Goal: Information Seeking & Learning: Learn about a topic

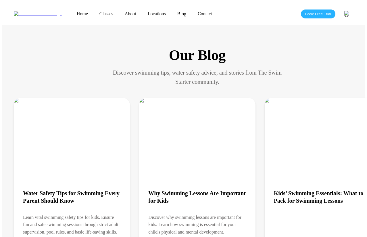
scroll to position [120, 0]
click at [64, 107] on img at bounding box center [72, 102] width 116 height 10
drag, startPoint x: 51, startPoint y: 174, endPoint x: 56, endPoint y: 228, distance: 54.3
click at [51, 188] on h3 "Water Safety Tips for Swimming Every Parent Should Know" at bounding box center [72, 195] width 98 height 15
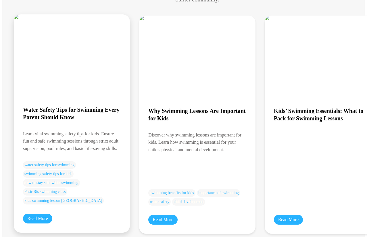
scroll to position [91, 0]
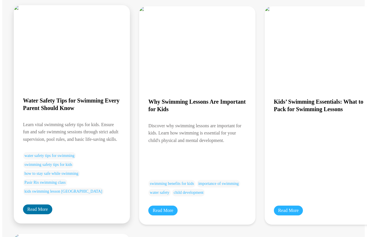
click at [43, 204] on link "Read More" at bounding box center [37, 209] width 29 height 10
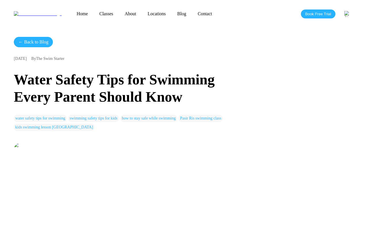
click at [32, 40] on link "← Back to Blog" at bounding box center [33, 42] width 39 height 10
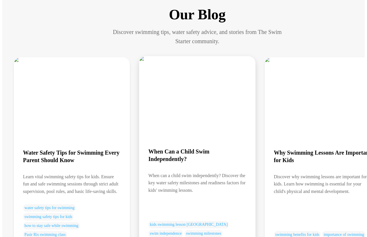
scroll to position [90, 0]
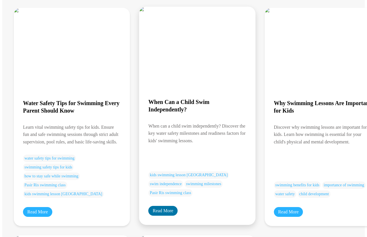
click at [161, 206] on link "Read More" at bounding box center [162, 211] width 29 height 10
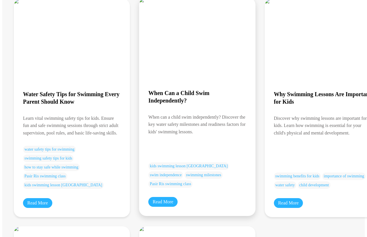
scroll to position [99, 0]
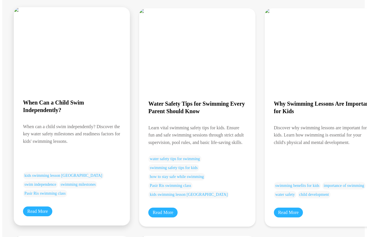
scroll to position [96, 0]
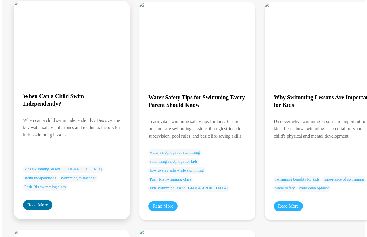
click at [33, 200] on link "Read More" at bounding box center [37, 205] width 29 height 10
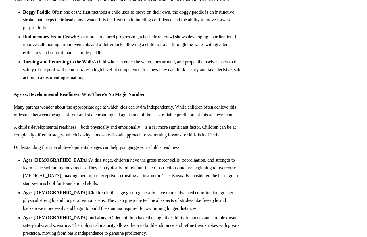
scroll to position [141, 0]
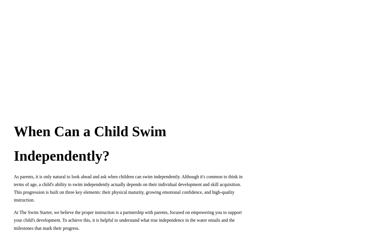
scroll to position [96, 0]
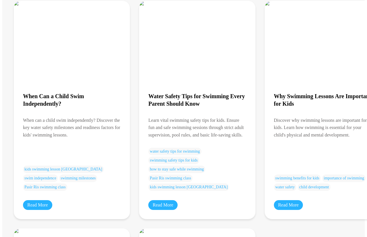
scroll to position [97, 0]
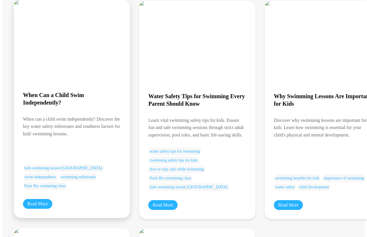
click at [59, 91] on h3 "When Can a Child Swim Independently?" at bounding box center [72, 98] width 98 height 15
click at [42, 199] on link "Read More" at bounding box center [37, 204] width 29 height 10
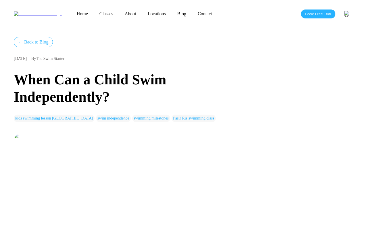
click at [144, 38] on div "← Back to Blog 8/12/2025 By The Swim Starter When Can a Child Swim Independentl…" at bounding box center [129, 79] width 230 height 85
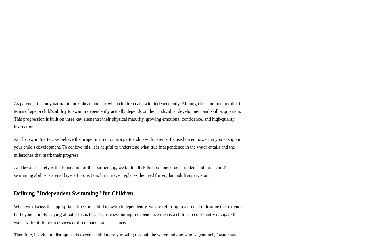
scroll to position [120, 0]
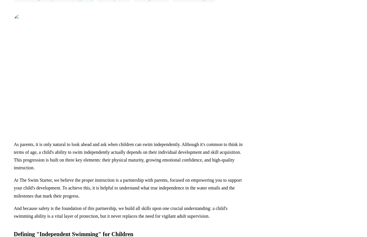
scroll to position [96, 0]
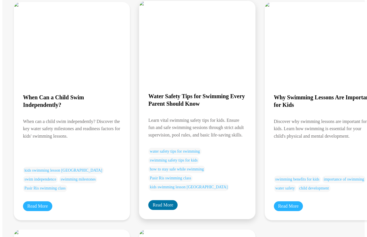
click at [148, 200] on link "Read More" at bounding box center [162, 205] width 29 height 10
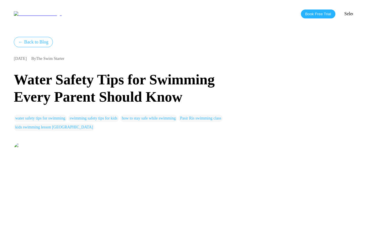
scroll to position [177, 0]
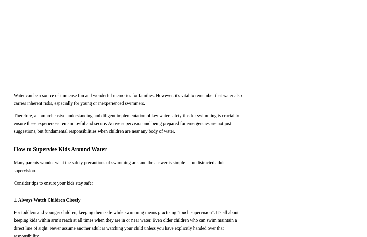
scroll to position [96, 0]
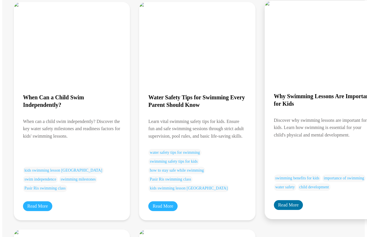
click at [274, 200] on link "Read More" at bounding box center [288, 205] width 29 height 10
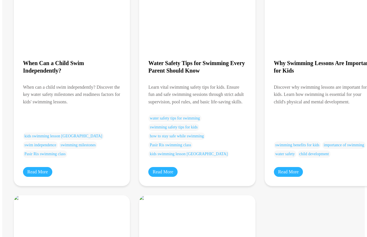
scroll to position [180, 0]
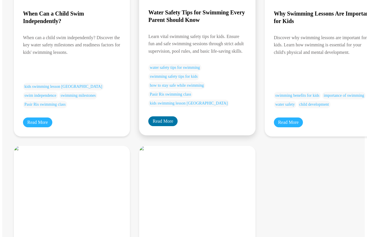
click at [154, 116] on link "Read More" at bounding box center [162, 121] width 29 height 10
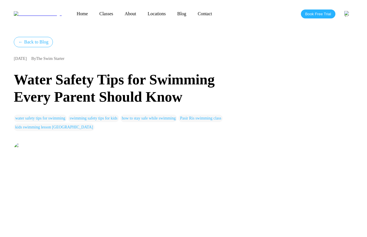
scroll to position [180, 0]
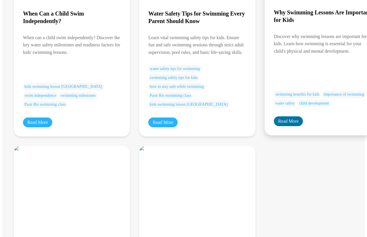
click at [274, 116] on link "Read More" at bounding box center [288, 121] width 29 height 10
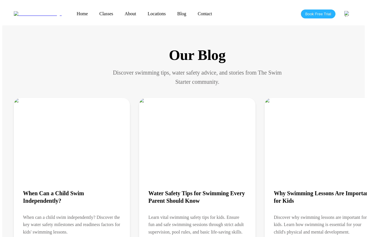
scroll to position [180, 0]
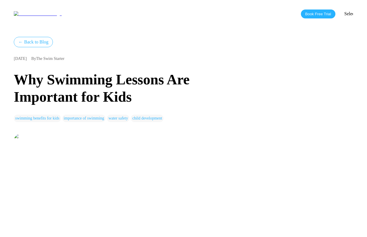
scroll to position [180, 0]
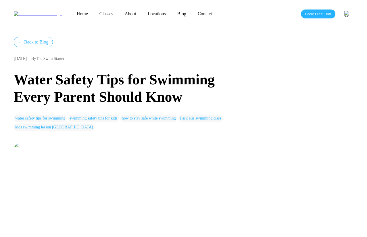
scroll to position [91, 0]
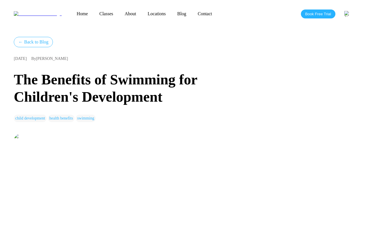
scroll to position [85, 0]
